Goal: Task Accomplishment & Management: Use online tool/utility

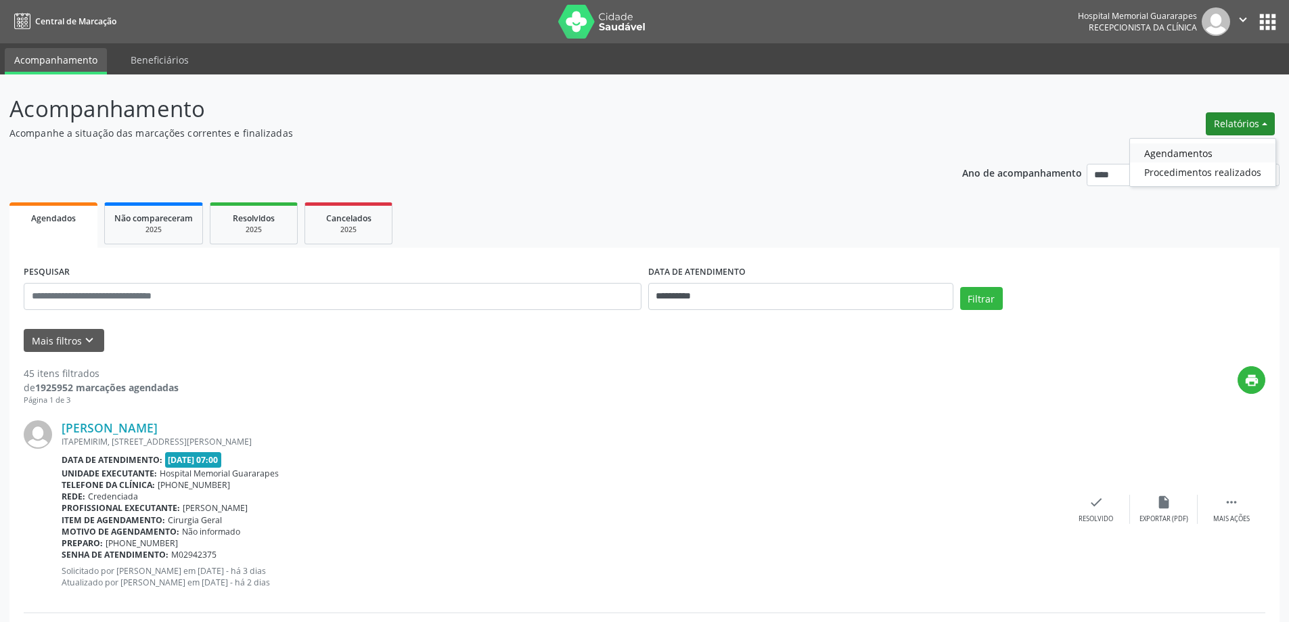
click at [1161, 146] on link "Agendamentos" at bounding box center [1202, 152] width 145 height 19
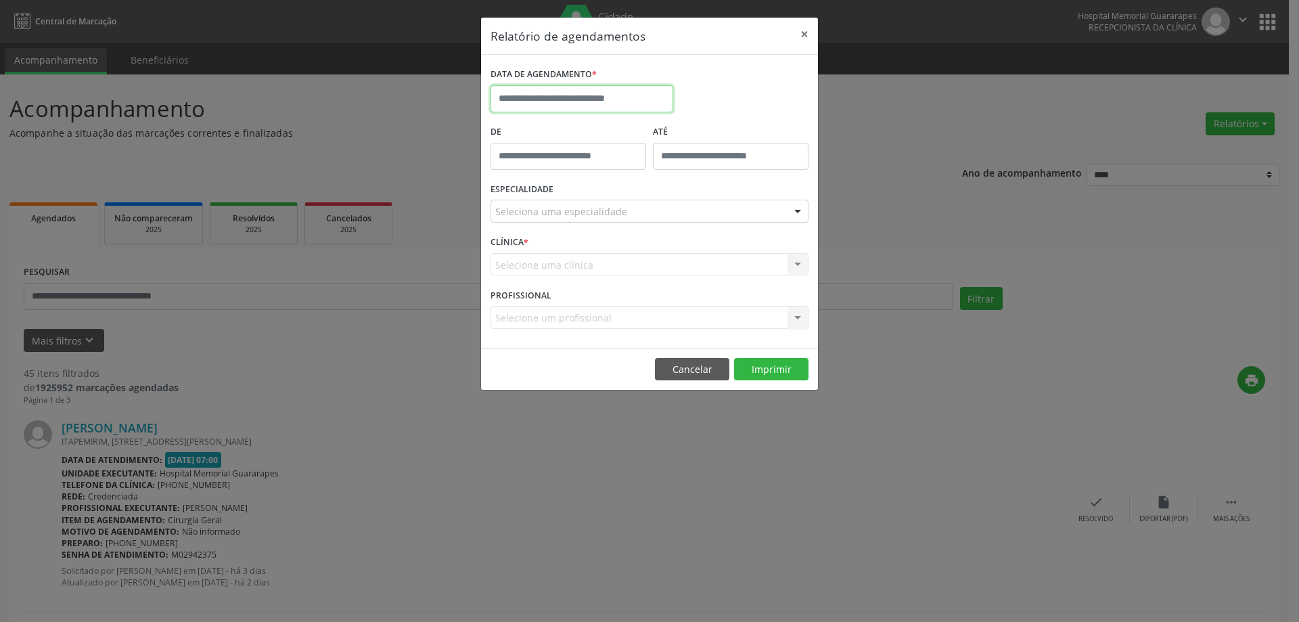
click at [610, 94] on input "text" at bounding box center [582, 98] width 183 height 27
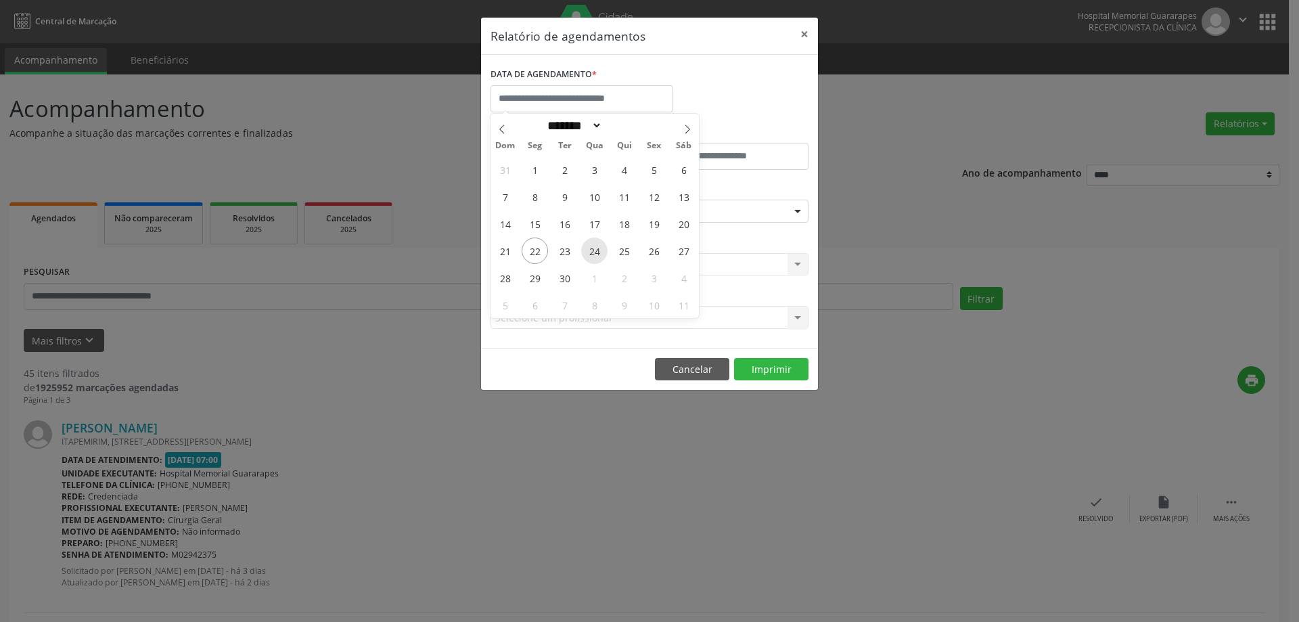
click at [589, 252] on span "24" at bounding box center [594, 251] width 26 height 26
type input "**********"
click at [589, 252] on span "24" at bounding box center [594, 251] width 26 height 26
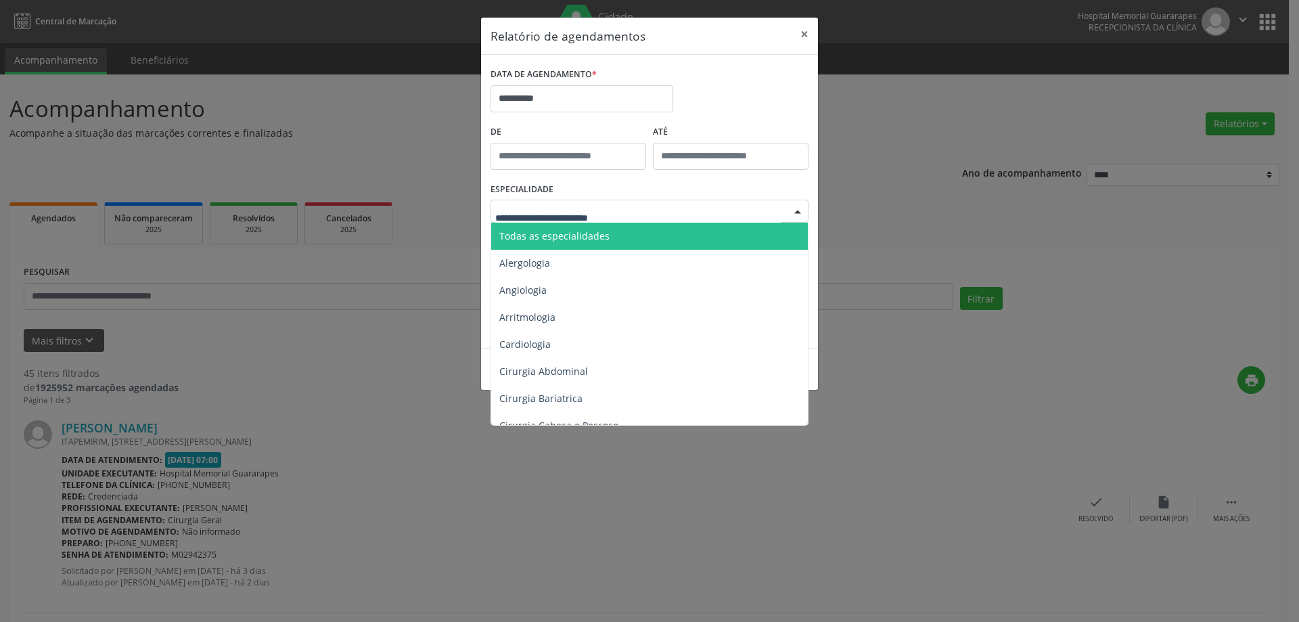
click at [587, 234] on span "Todas as especialidades" at bounding box center [554, 235] width 110 height 13
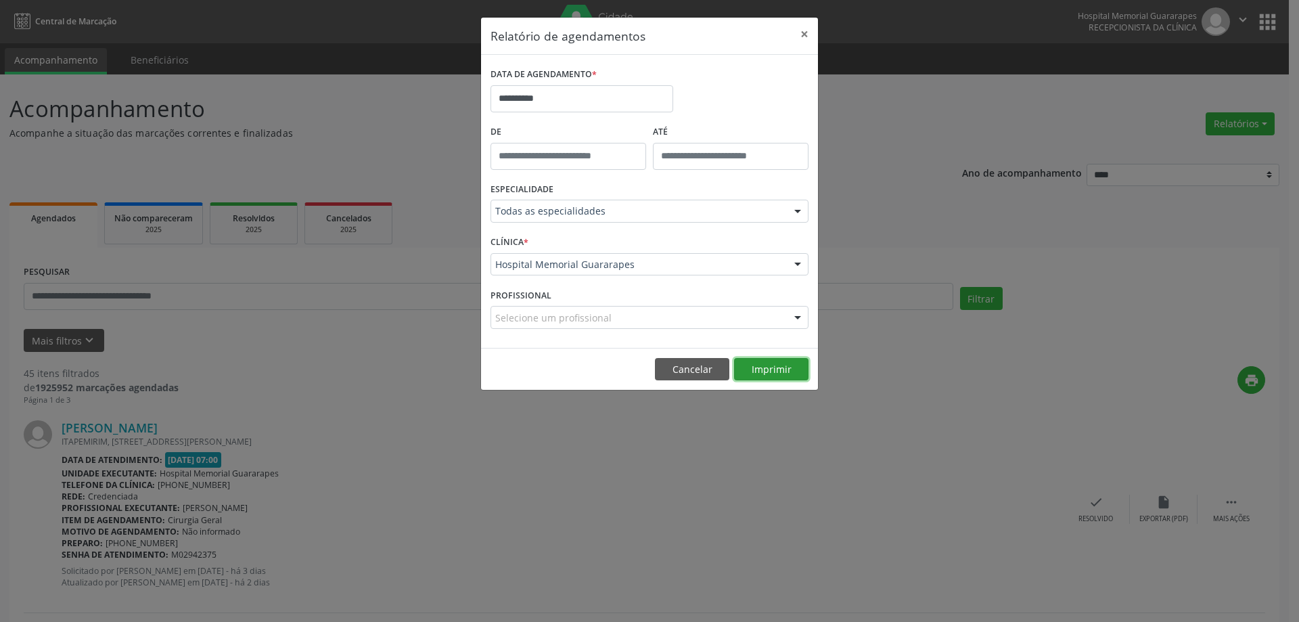
click at [756, 369] on button "Imprimir" at bounding box center [771, 369] width 74 height 23
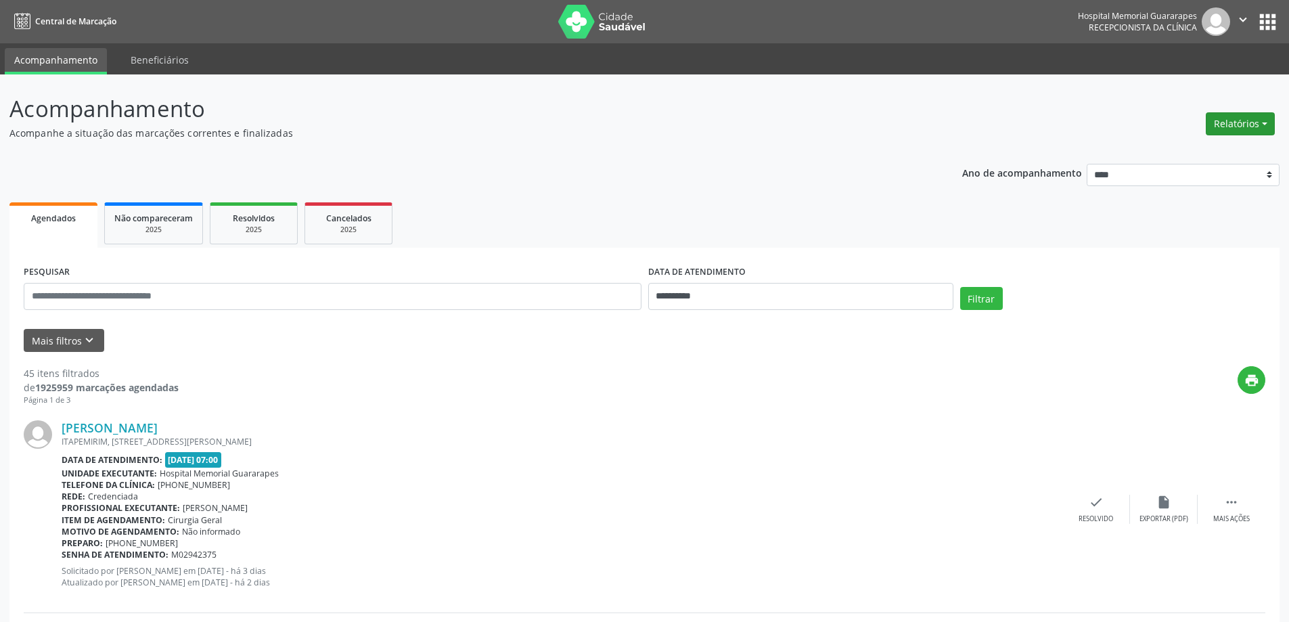
click at [1252, 123] on button "Relatórios" at bounding box center [1240, 123] width 69 height 23
click at [1196, 145] on link "Agendamentos" at bounding box center [1202, 152] width 145 height 19
select select "*"
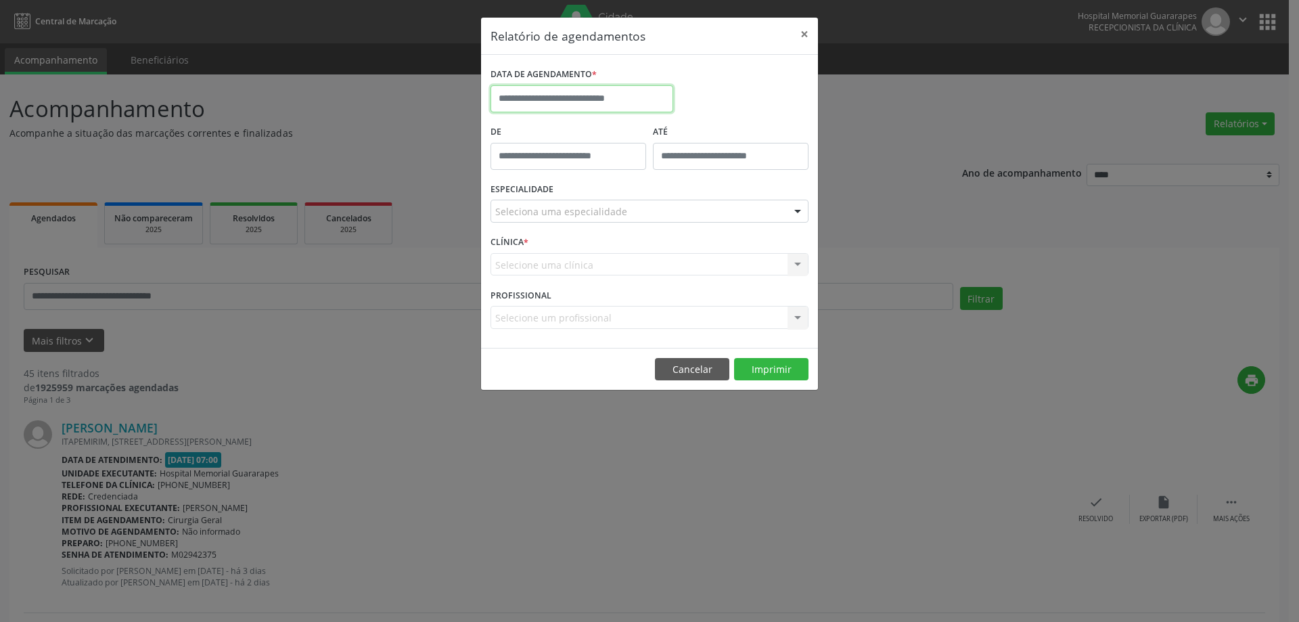
click at [621, 105] on input "text" at bounding box center [582, 98] width 183 height 27
click at [521, 278] on div "31 1 2 3 4 5 6 7 8 9 10 11 12 13 14 15 16 17 18 19 20 21 22 23 24 25 26 27 28 2…" at bounding box center [595, 237] width 208 height 162
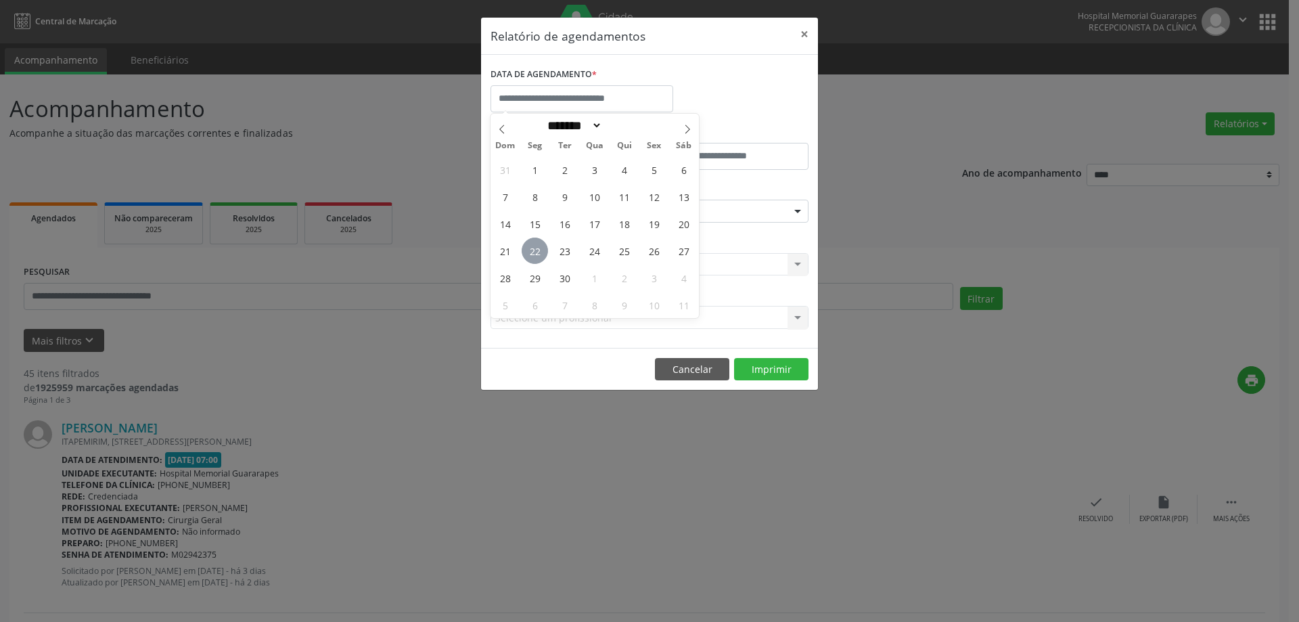
click at [537, 254] on span "22" at bounding box center [535, 251] width 26 height 26
type input "**********"
click at [537, 280] on span "29" at bounding box center [535, 278] width 26 height 26
click at [587, 89] on input "**********" at bounding box center [582, 98] width 183 height 27
click at [539, 277] on span "29" at bounding box center [535, 278] width 26 height 26
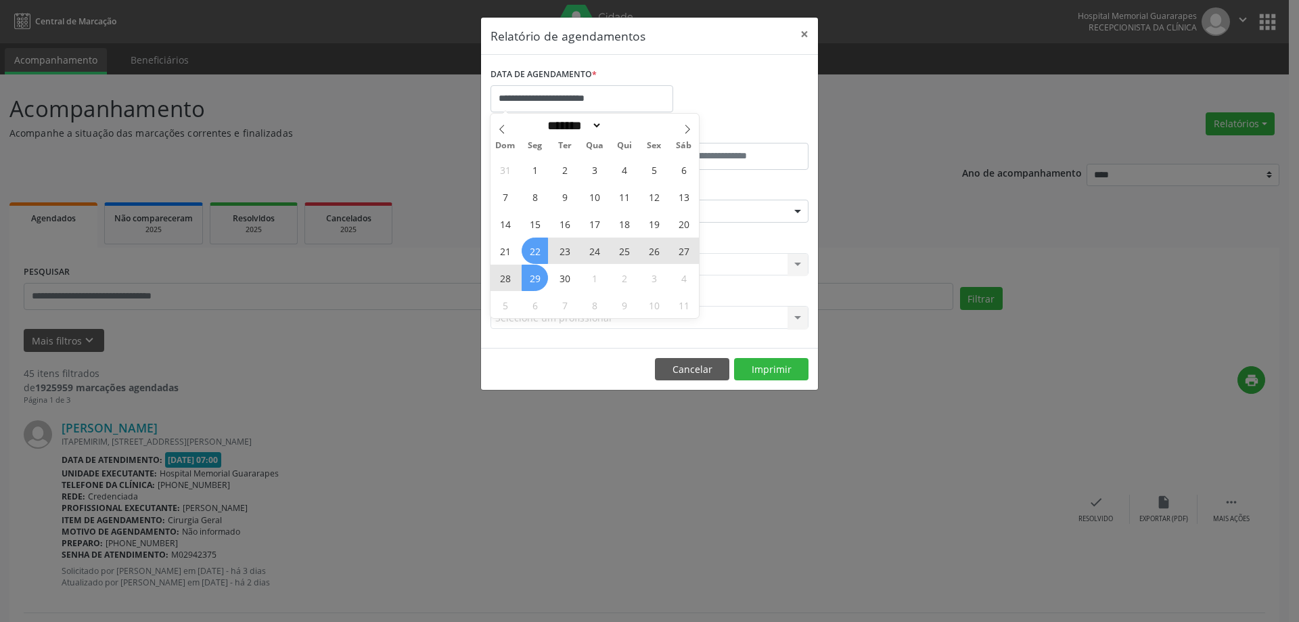
type input "**********"
click at [539, 277] on span "29" at bounding box center [535, 278] width 26 height 26
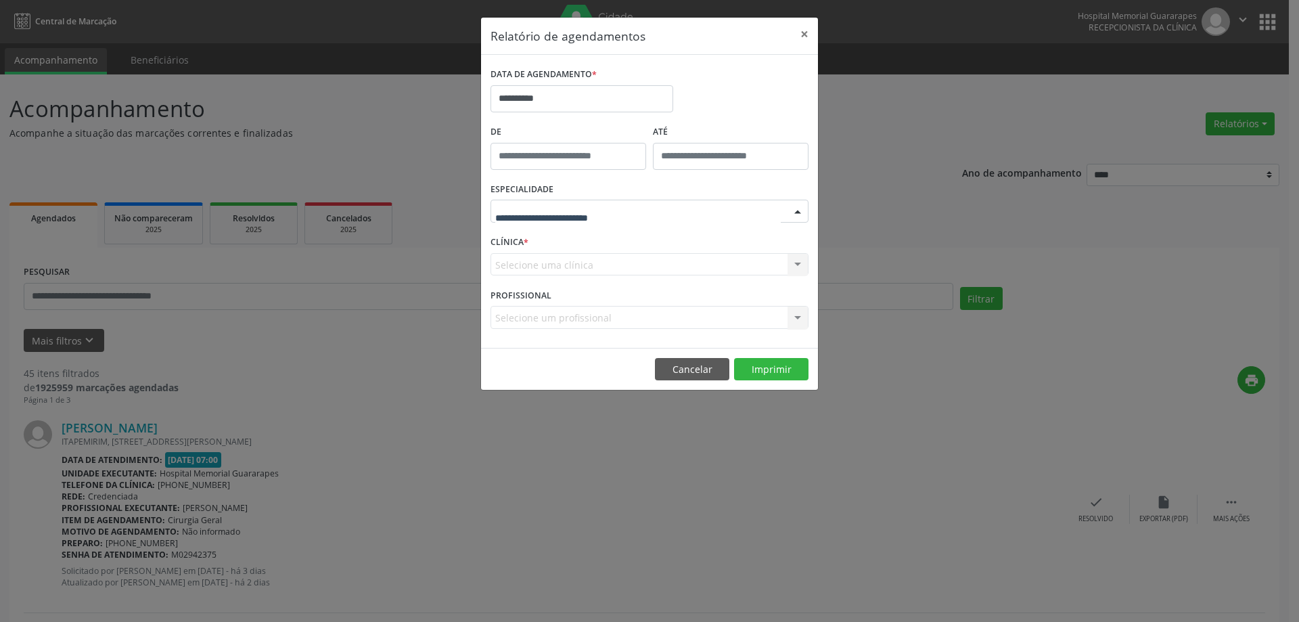
click at [629, 208] on div at bounding box center [650, 211] width 318 height 23
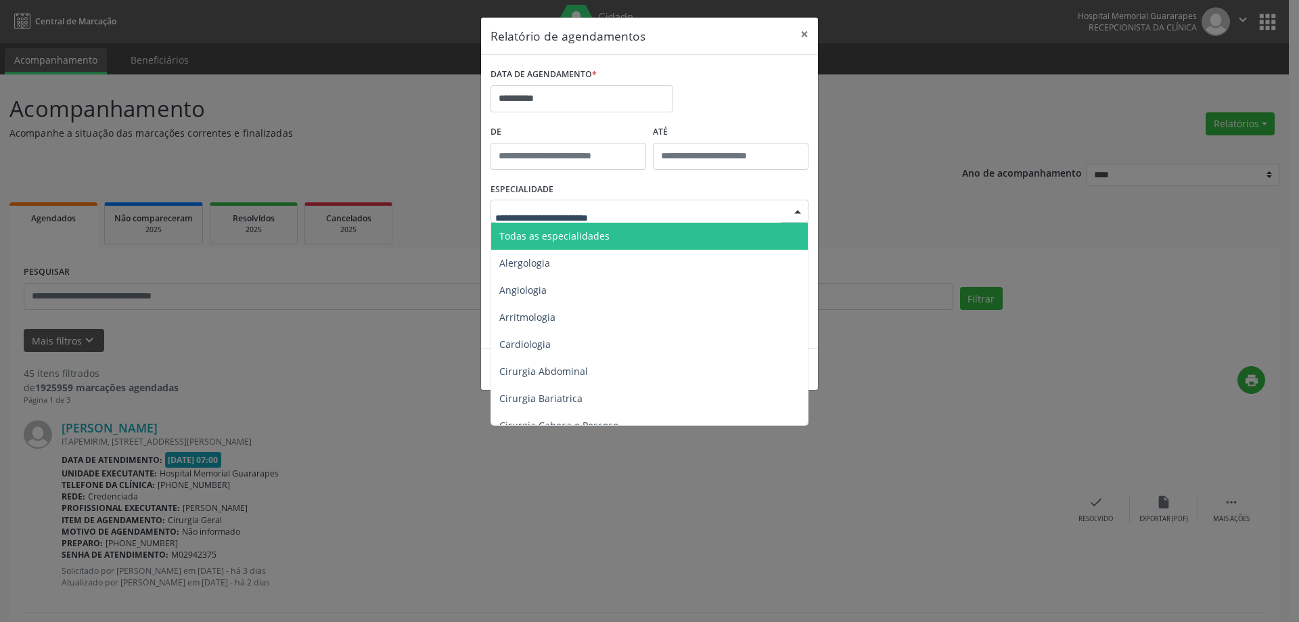
click at [627, 231] on span "Todas as especialidades" at bounding box center [650, 236] width 319 height 27
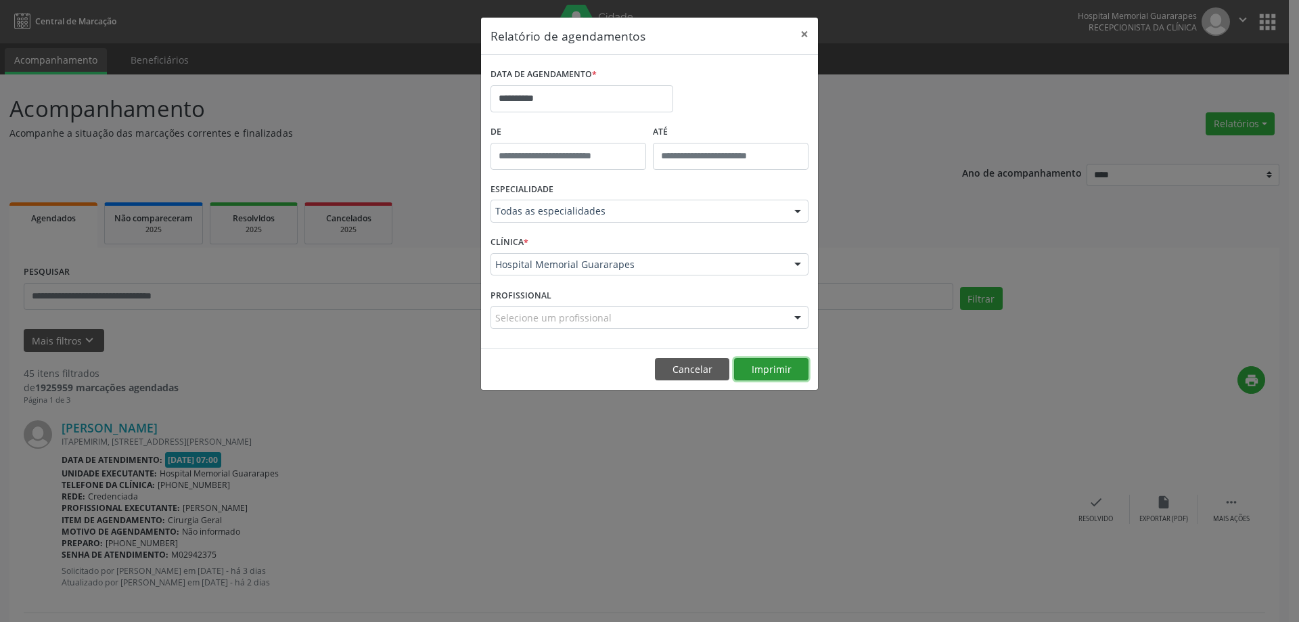
click at [760, 367] on button "Imprimir" at bounding box center [771, 369] width 74 height 23
